Goal: Complete application form

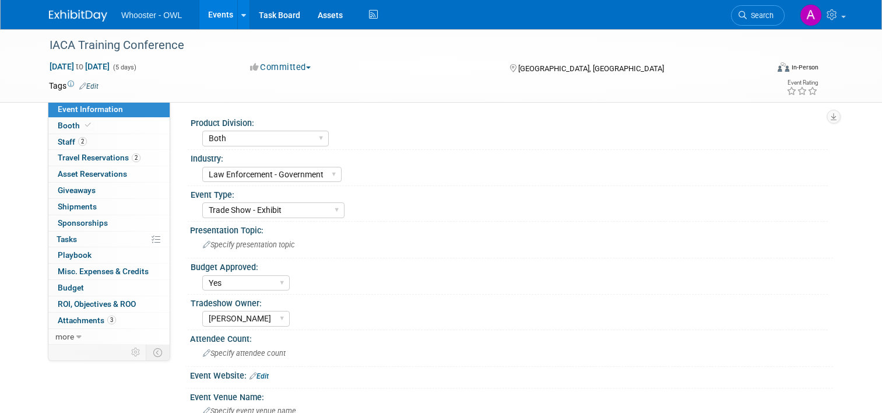
select select "Both"
select select "Law Enforcement - Government"
select select "Trade Show - Exhibit"
select select "Yes"
select select "[PERSON_NAME]"
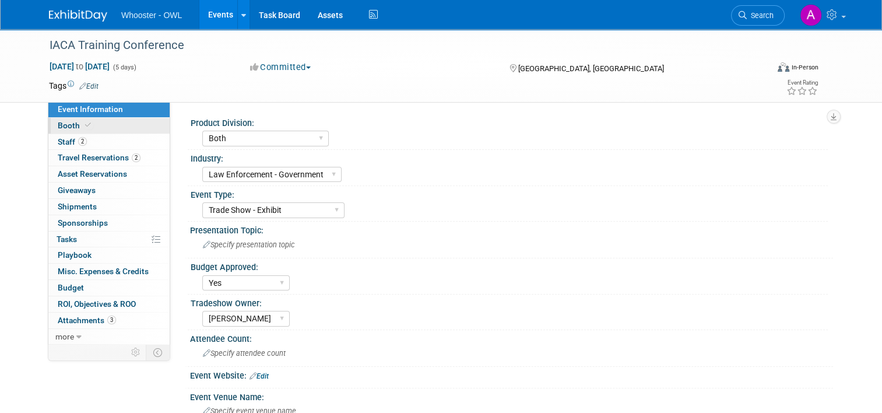
click at [96, 124] on link "Booth" at bounding box center [108, 126] width 121 height 16
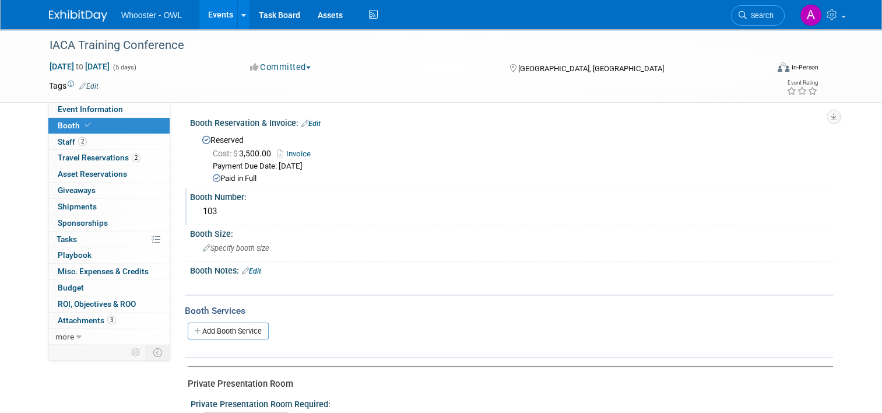
drag, startPoint x: 220, startPoint y: 215, endPoint x: 187, endPoint y: 213, distance: 32.7
click at [190, 213] on div "103" at bounding box center [511, 211] width 643 height 19
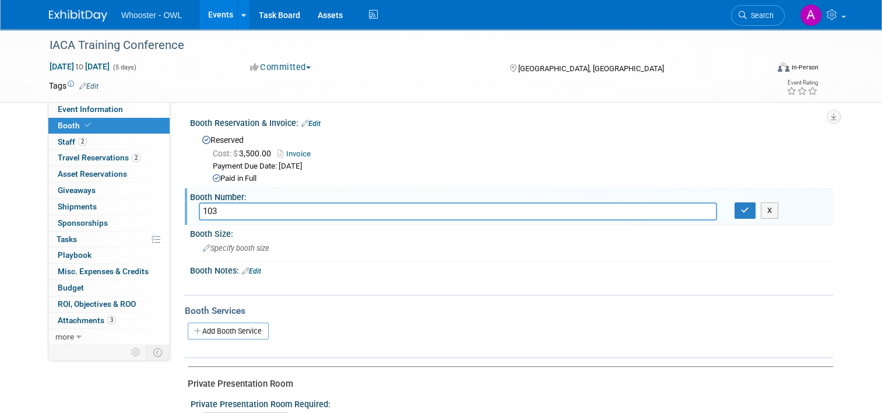
drag, startPoint x: 209, startPoint y: 209, endPoint x: 194, endPoint y: 209, distance: 15.2
click at [199, 209] on input "103" at bounding box center [458, 211] width 518 height 18
click at [272, 96] on div "Tags Edit Event Rating" at bounding box center [433, 88] width 787 height 20
click at [103, 107] on span "Event Information" at bounding box center [90, 108] width 65 height 9
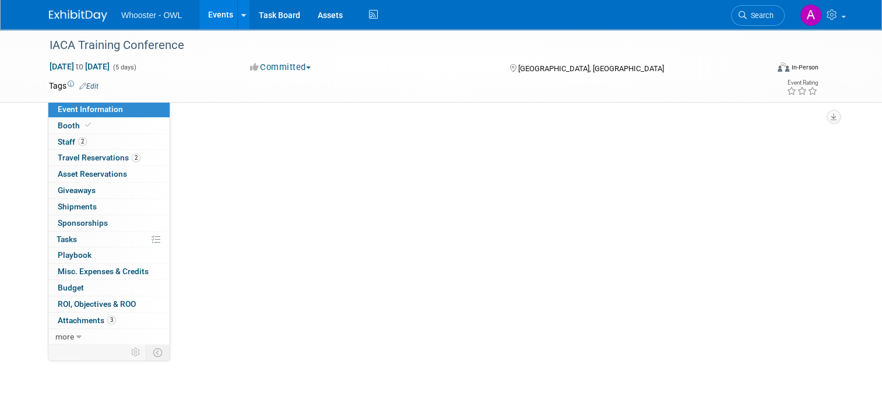
select select "Both"
select select "Law Enforcement - Government"
select select "Trade Show - Exhibit"
select select "Yes"
select select "[PERSON_NAME]"
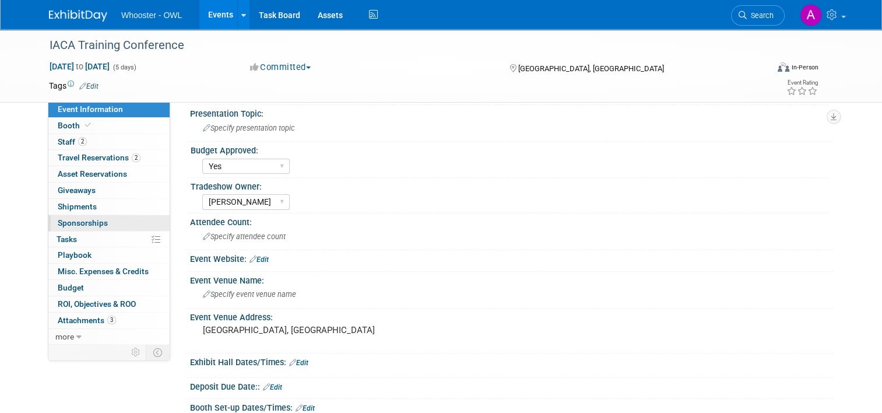
scroll to position [175, 0]
